Goal: Task Accomplishment & Management: Use online tool/utility

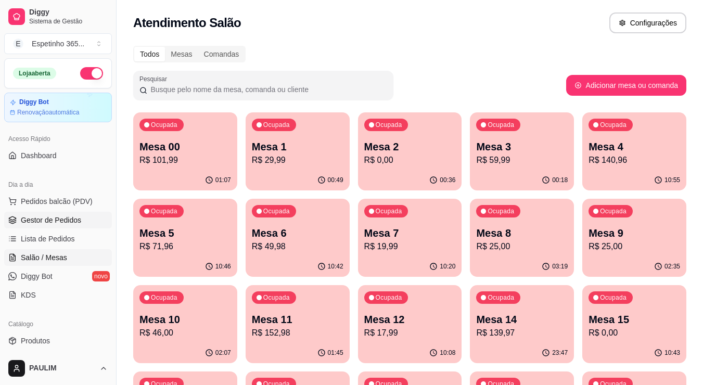
click at [66, 217] on span "Gestor de Pedidos" at bounding box center [51, 220] width 60 height 10
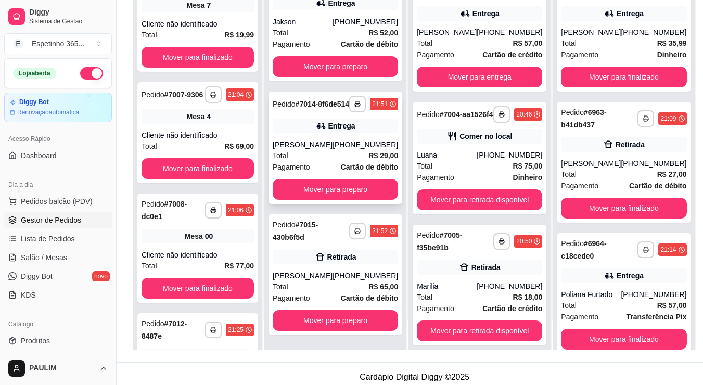
scroll to position [156, 0]
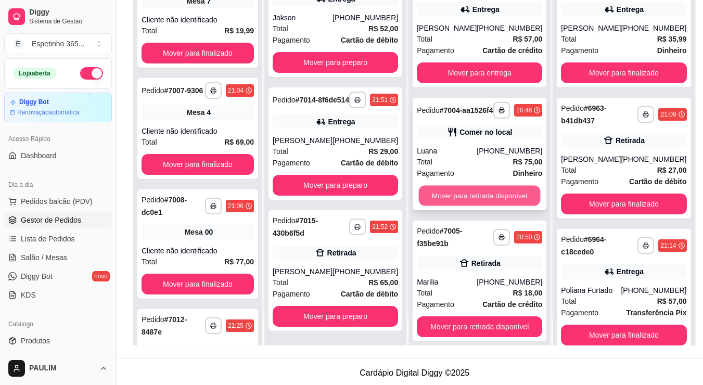
click at [467, 206] on button "Mover para retirada disponível" at bounding box center [480, 196] width 122 height 20
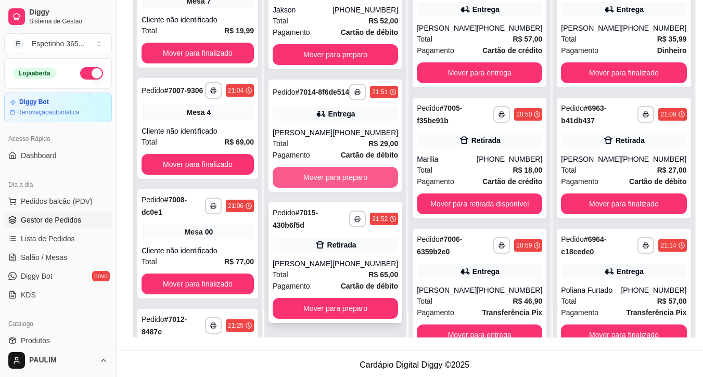
click at [334, 250] on div "Retirada" at bounding box center [341, 245] width 29 height 10
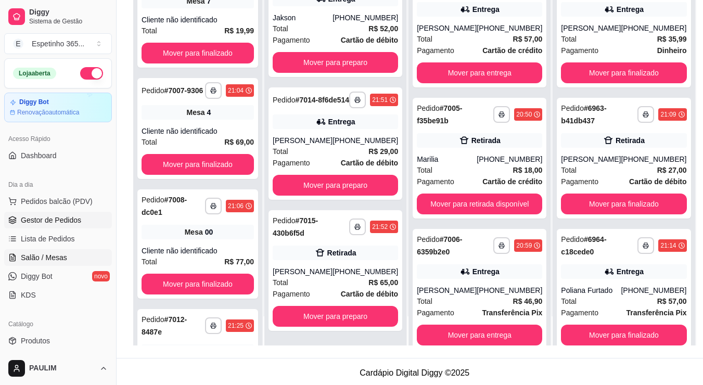
click at [35, 259] on span "Salão / Mesas" at bounding box center [44, 257] width 46 height 10
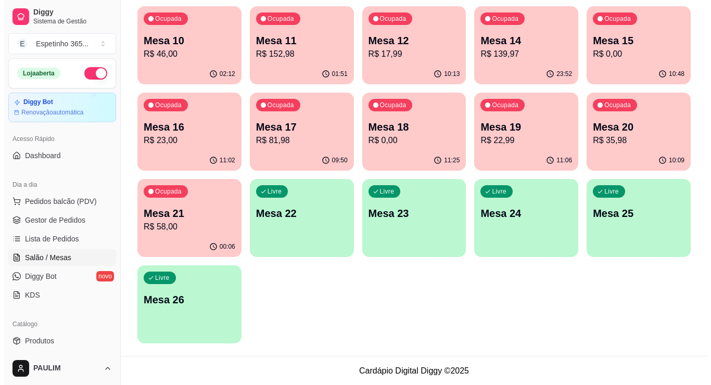
scroll to position [279, 0]
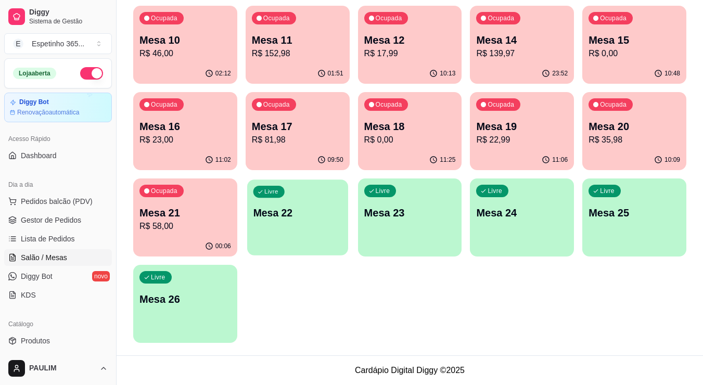
click at [273, 212] on p "Mesa 22" at bounding box center [297, 213] width 89 height 14
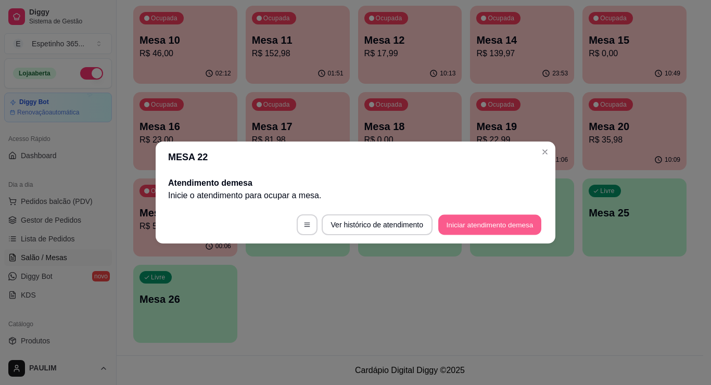
click at [478, 220] on button "Iniciar atendimento de mesa" at bounding box center [489, 225] width 103 height 20
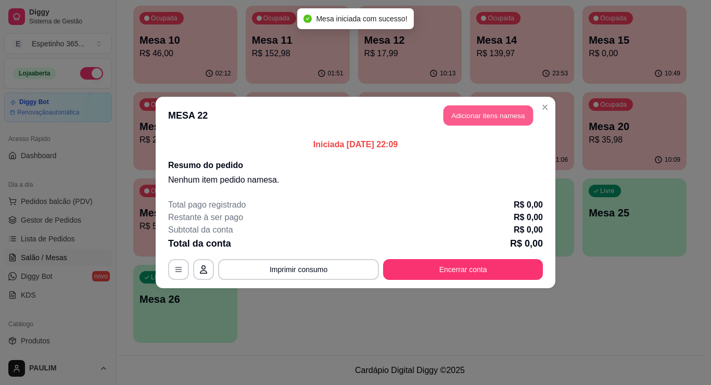
click at [475, 116] on button "Adicionar itens na mesa" at bounding box center [487, 116] width 89 height 20
click at [479, 119] on div "Este pedido será vinculado para MESA 22 Nenhum produto adicionado" at bounding box center [588, 183] width 218 height 345
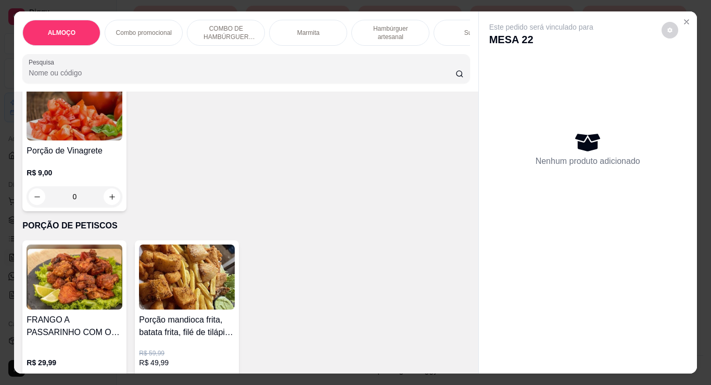
scroll to position [2081, 0]
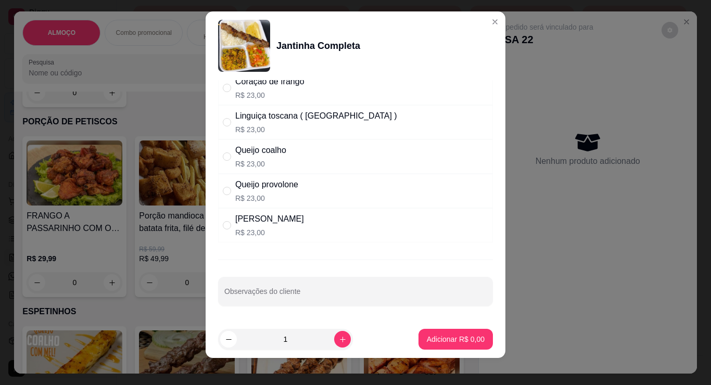
scroll to position [14, 0]
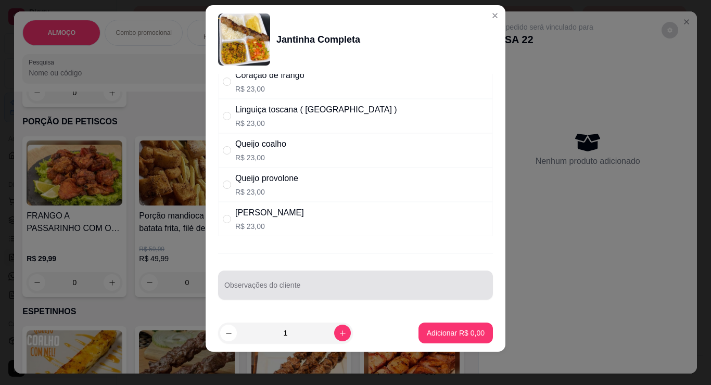
click at [293, 287] on div "Observações do cliente" at bounding box center [355, 285] width 275 height 29
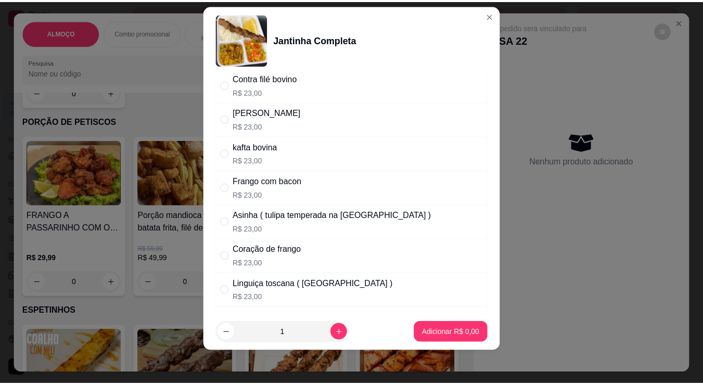
scroll to position [0, 0]
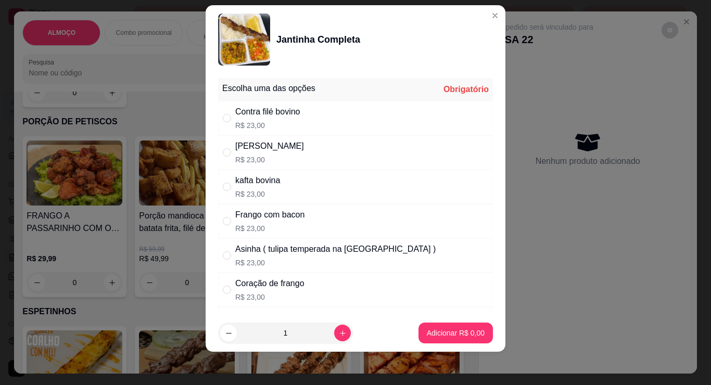
type input "comer aqui comedia"
click at [272, 116] on div "Contra filé bovino" at bounding box center [267, 112] width 65 height 12
radio input "true"
click at [439, 326] on button "Adicionar R$ 23,00" at bounding box center [453, 333] width 76 height 20
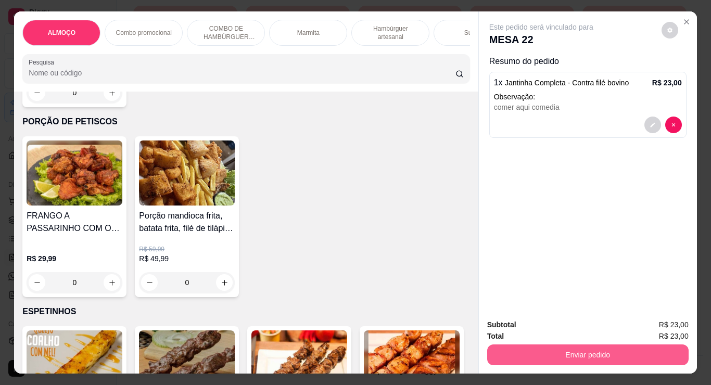
click at [532, 356] on button "Enviar pedido" at bounding box center [587, 354] width 201 height 21
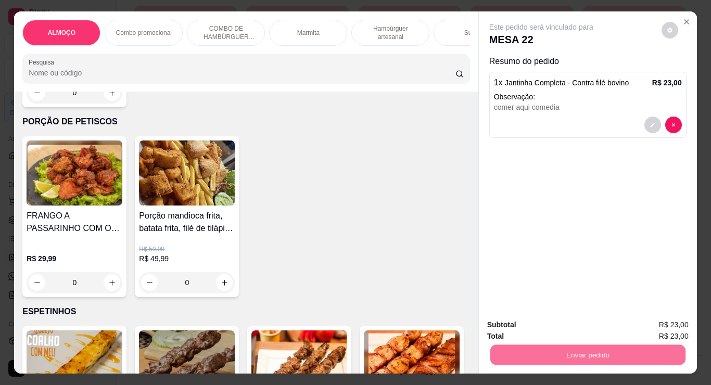
click at [598, 321] on button "Não registrar e enviar pedido" at bounding box center [553, 325] width 108 height 20
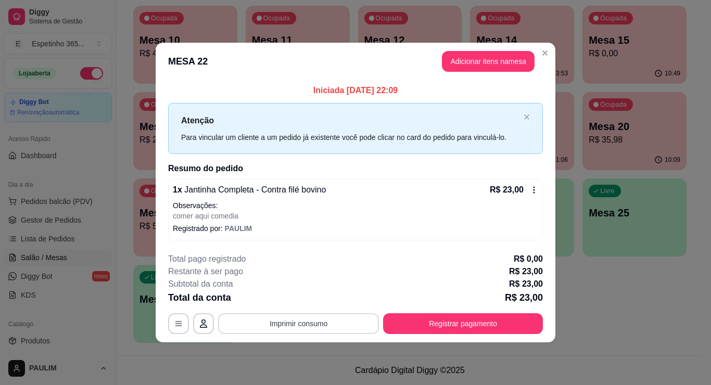
click at [248, 317] on button "Imprimir consumo" at bounding box center [298, 323] width 161 height 21
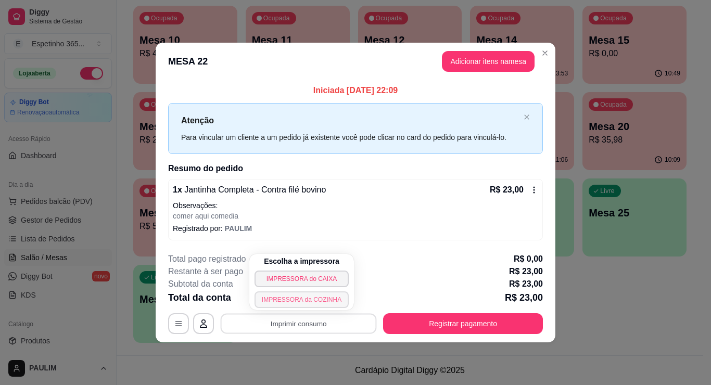
click at [299, 300] on button "IMPRESSORA da COZINHA" at bounding box center [301, 299] width 94 height 17
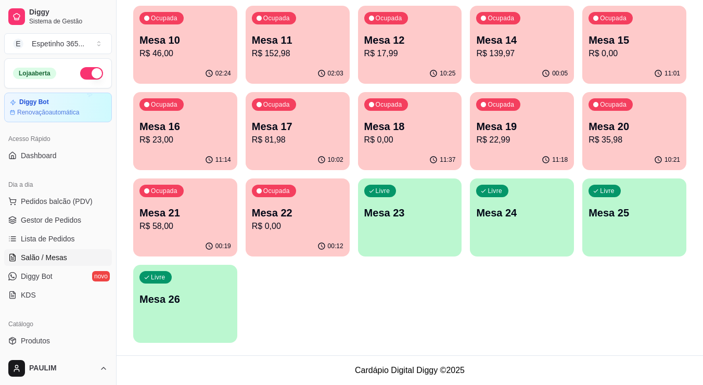
click at [645, 198] on div "Livre Mesa 25" at bounding box center [634, 211] width 104 height 66
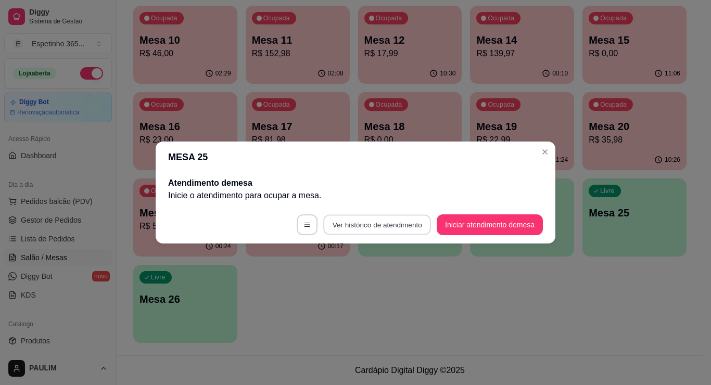
click at [415, 219] on button "Ver histórico de atendimento" at bounding box center [377, 225] width 108 height 20
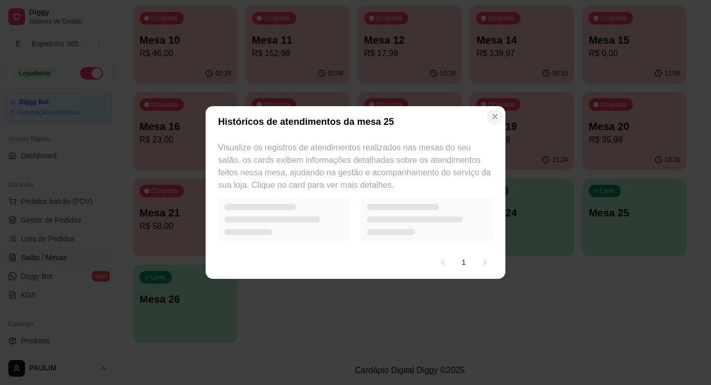
select select "7"
